Goal: Task Accomplishment & Management: Use online tool/utility

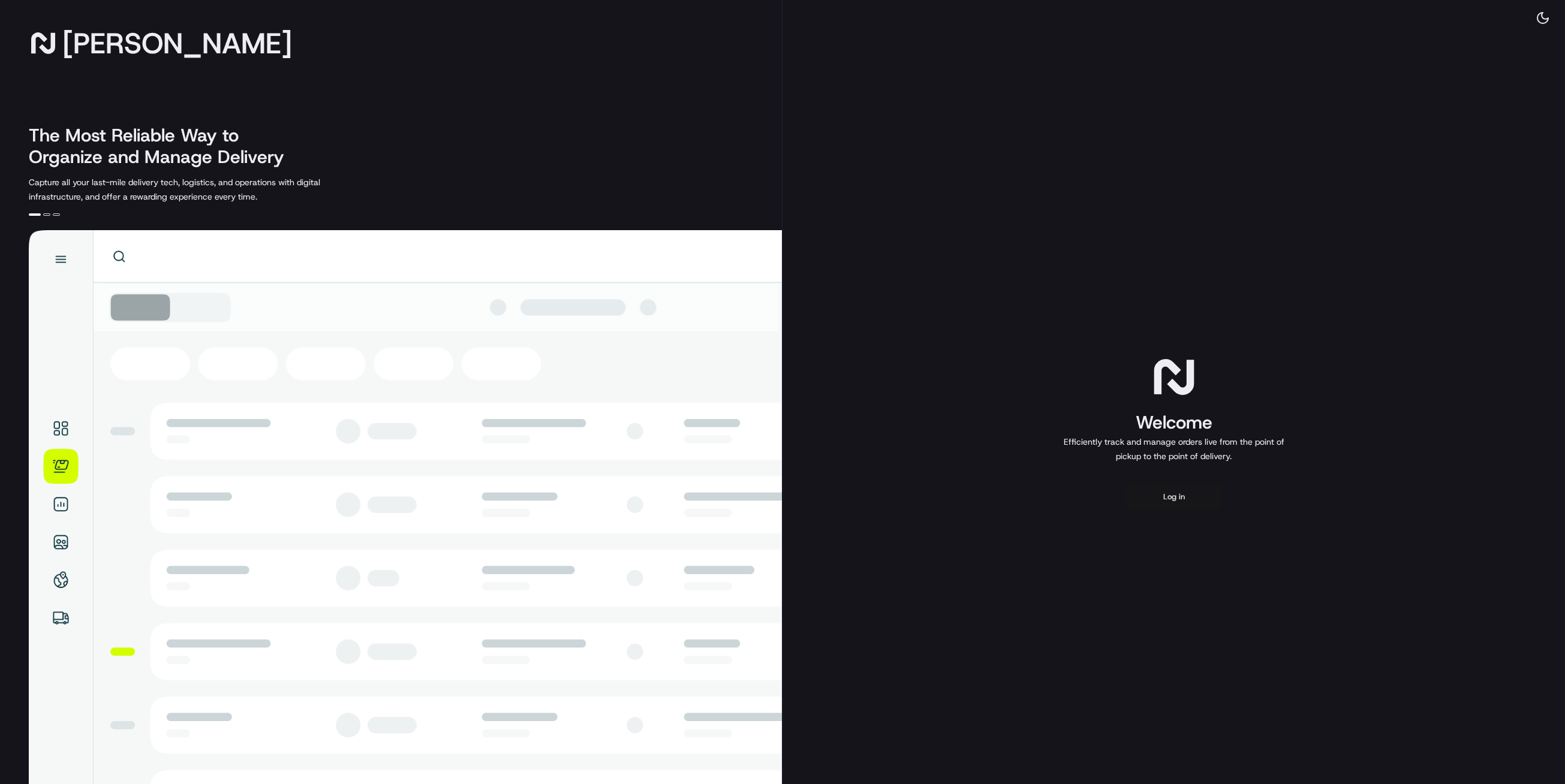
click at [1186, 497] on button "Log in" at bounding box center [1174, 497] width 96 height 28
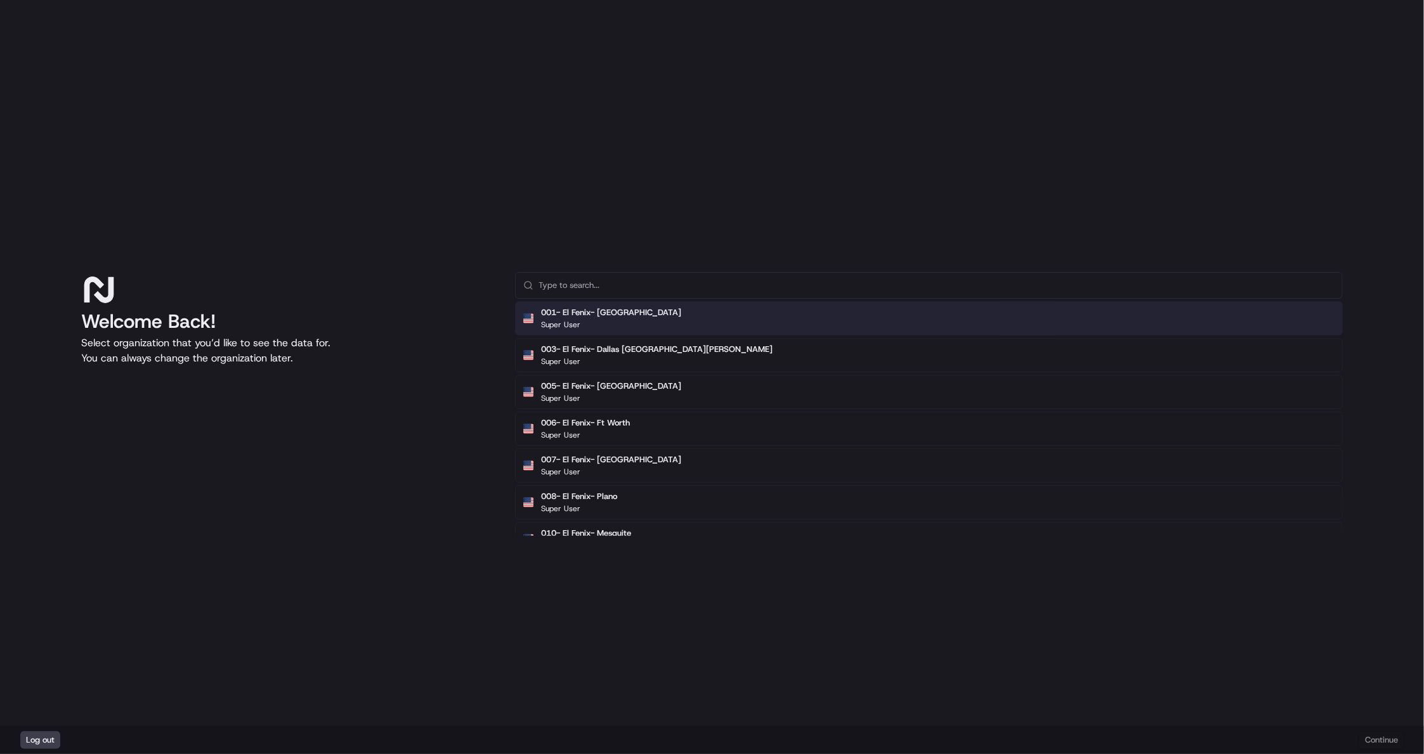
click at [691, 290] on input "text" at bounding box center [937, 285] width 796 height 25
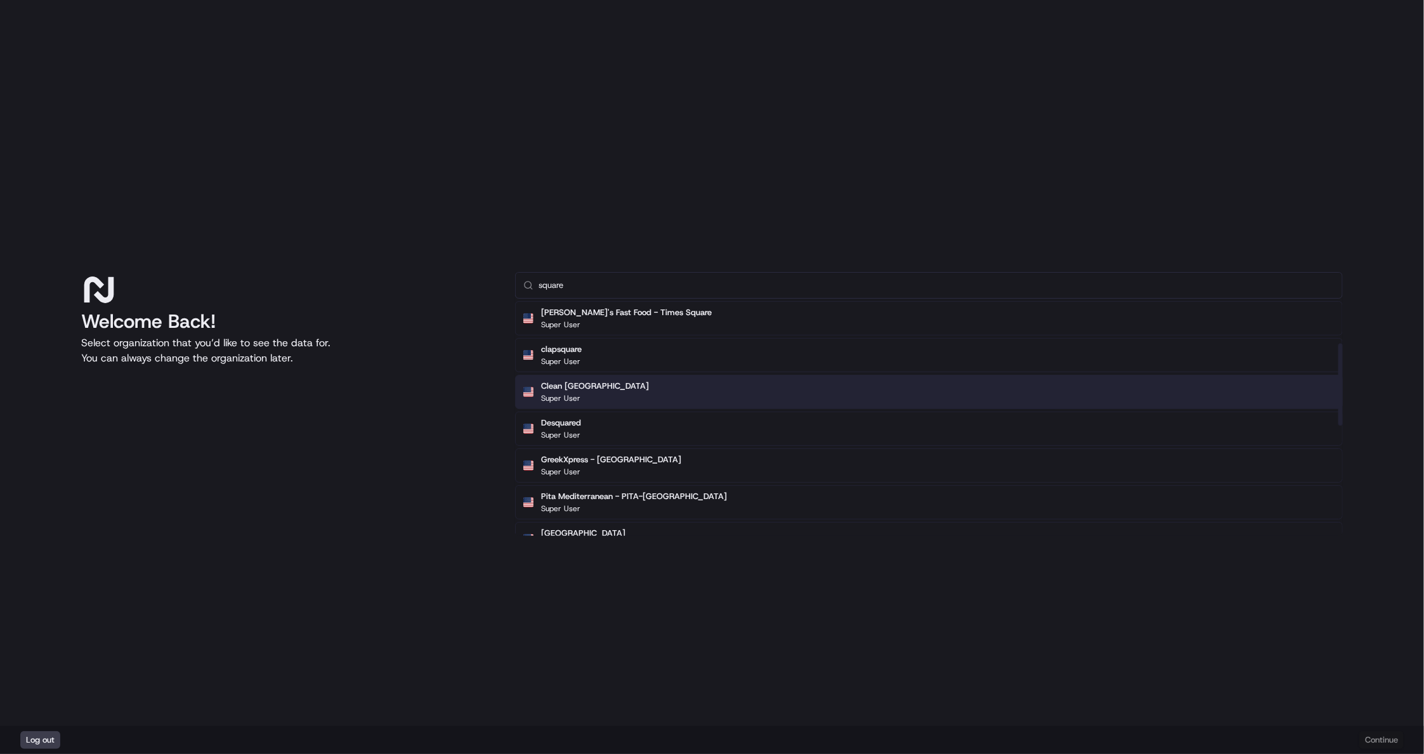
scroll to position [190, 0]
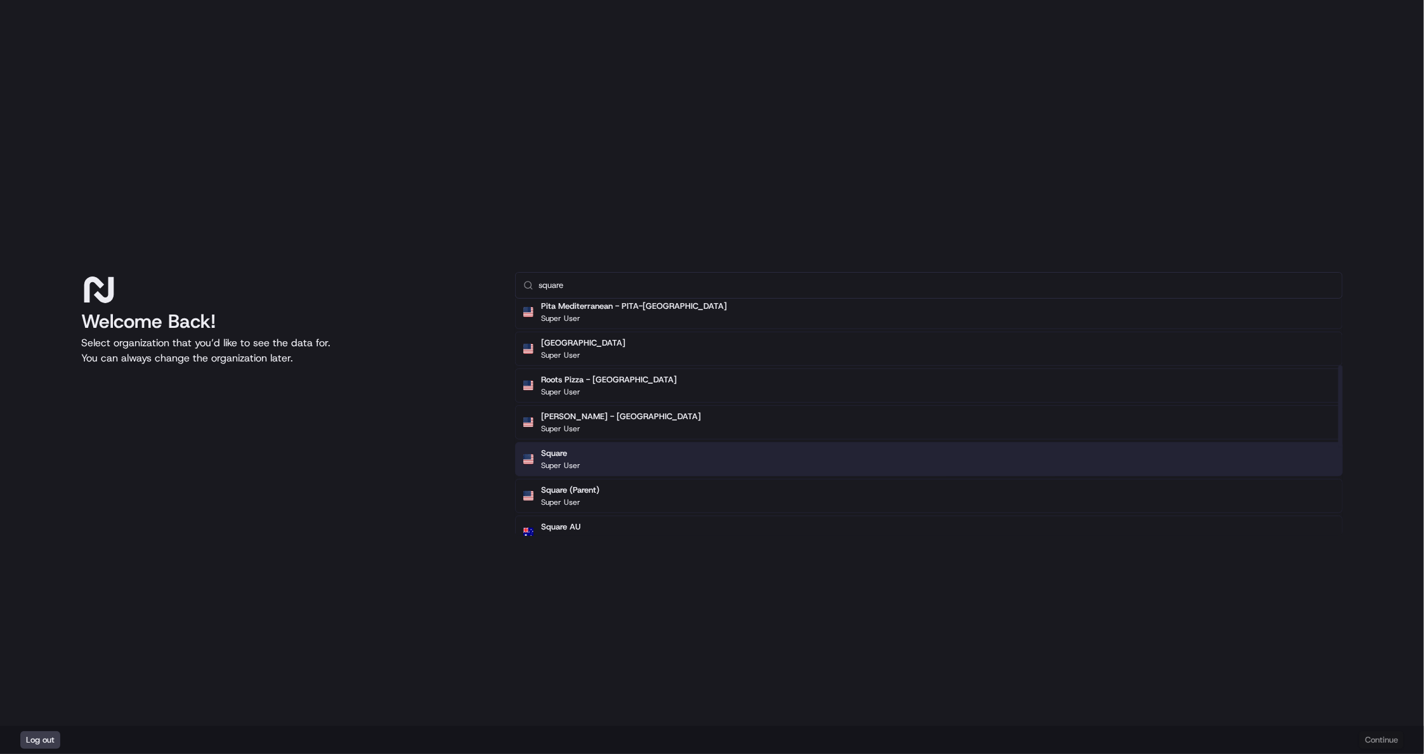
type input "square"
click at [613, 463] on div "Square Super User" at bounding box center [929, 459] width 828 height 34
click at [1394, 738] on button "Continue" at bounding box center [1382, 740] width 44 height 18
